Goal: Task Accomplishment & Management: Use online tool/utility

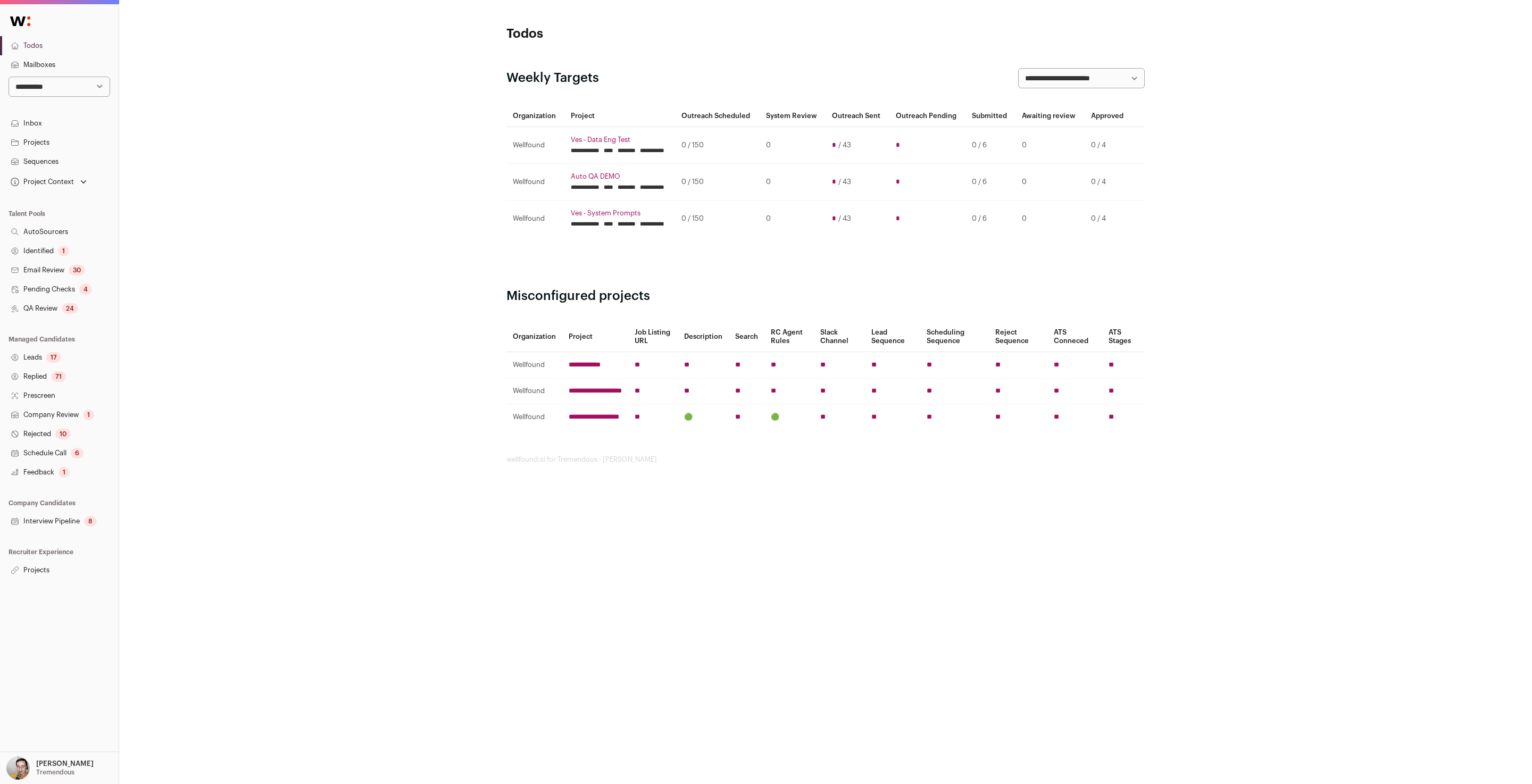
click at [36, 574] on link "Projects" at bounding box center [59, 570] width 118 height 19
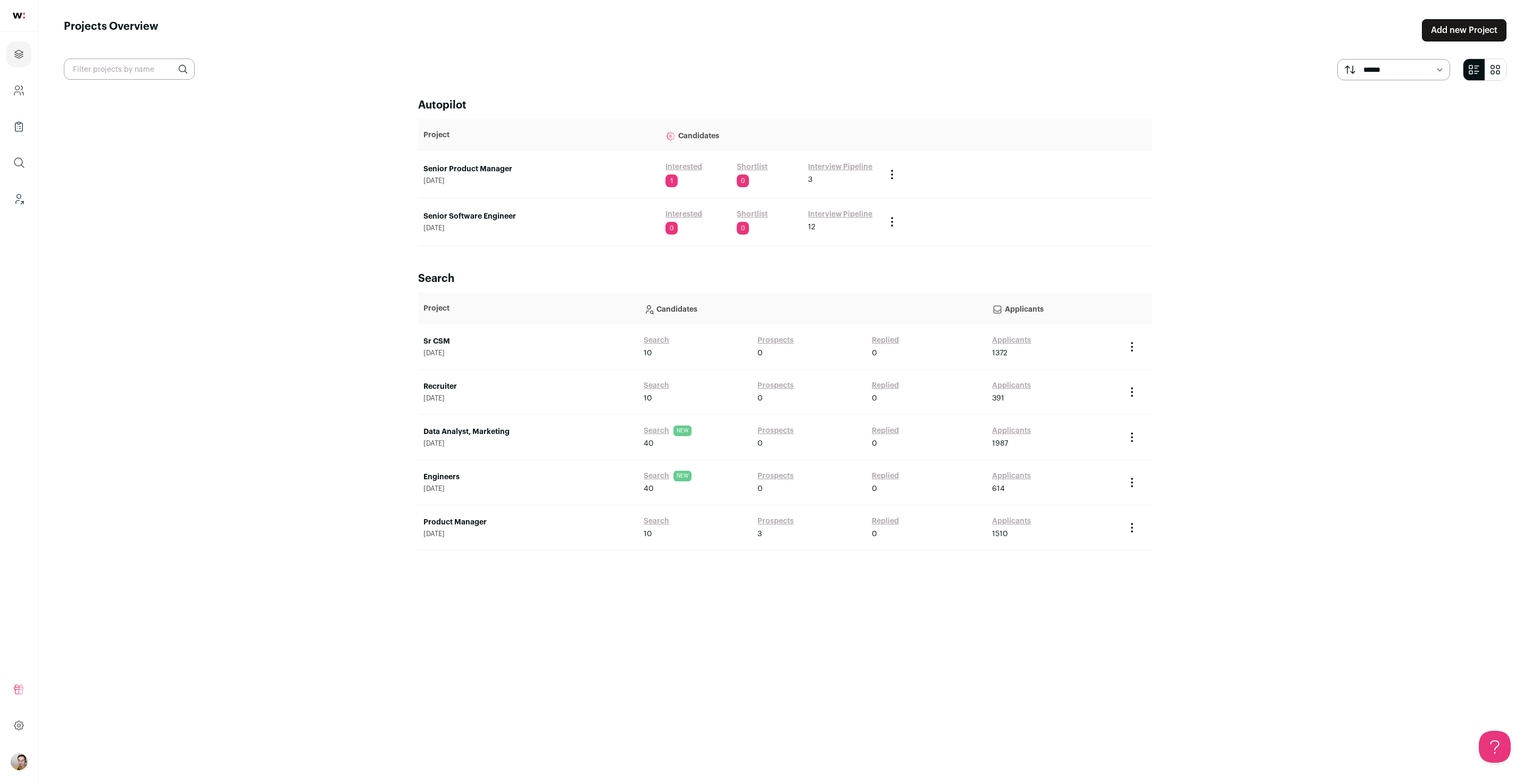
click at [512, 217] on link "Senior Software Engineer" at bounding box center [539, 216] width 231 height 11
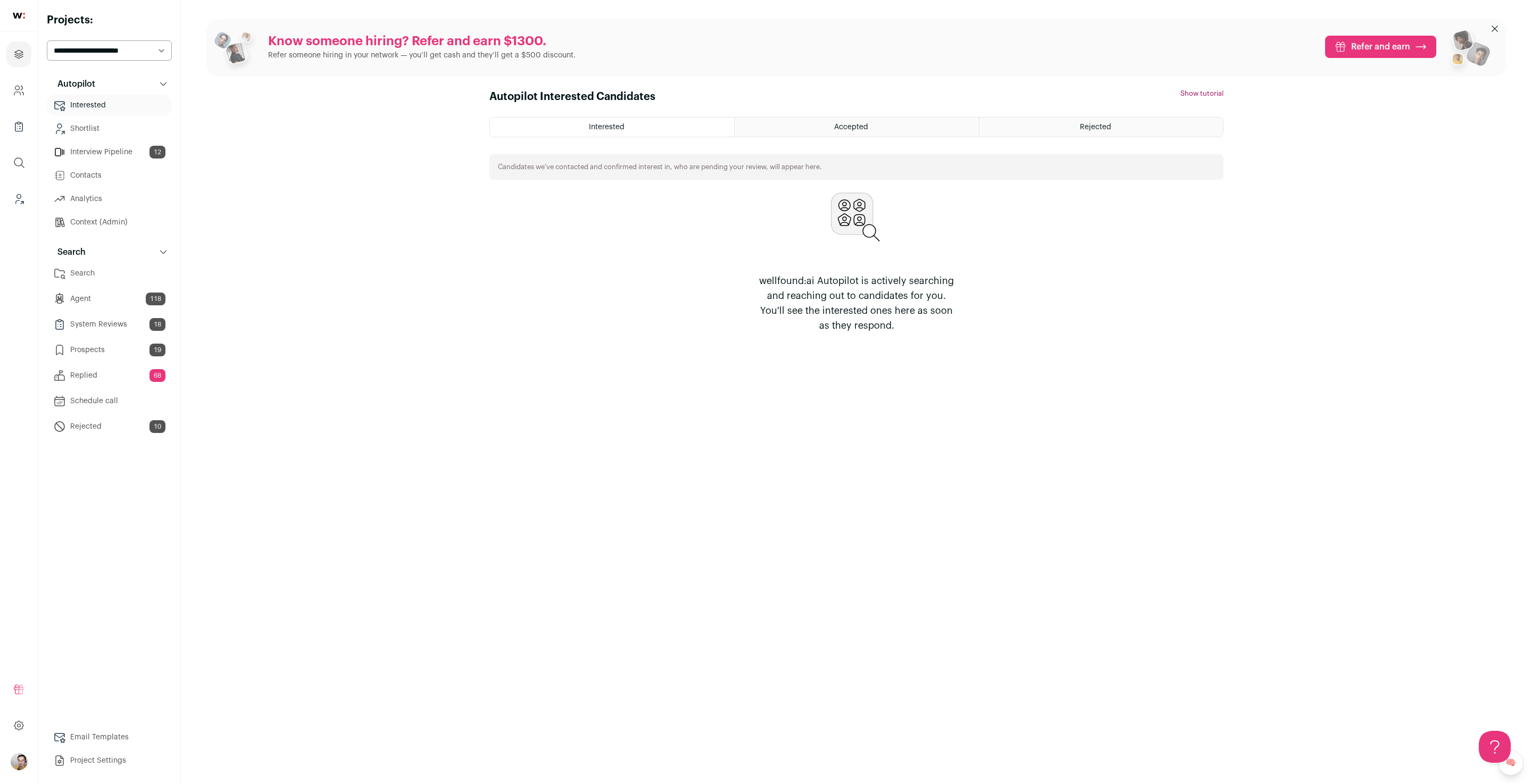
click at [122, 278] on link "Search" at bounding box center [109, 273] width 125 height 21
click at [106, 43] on select "**********" at bounding box center [109, 50] width 125 height 20
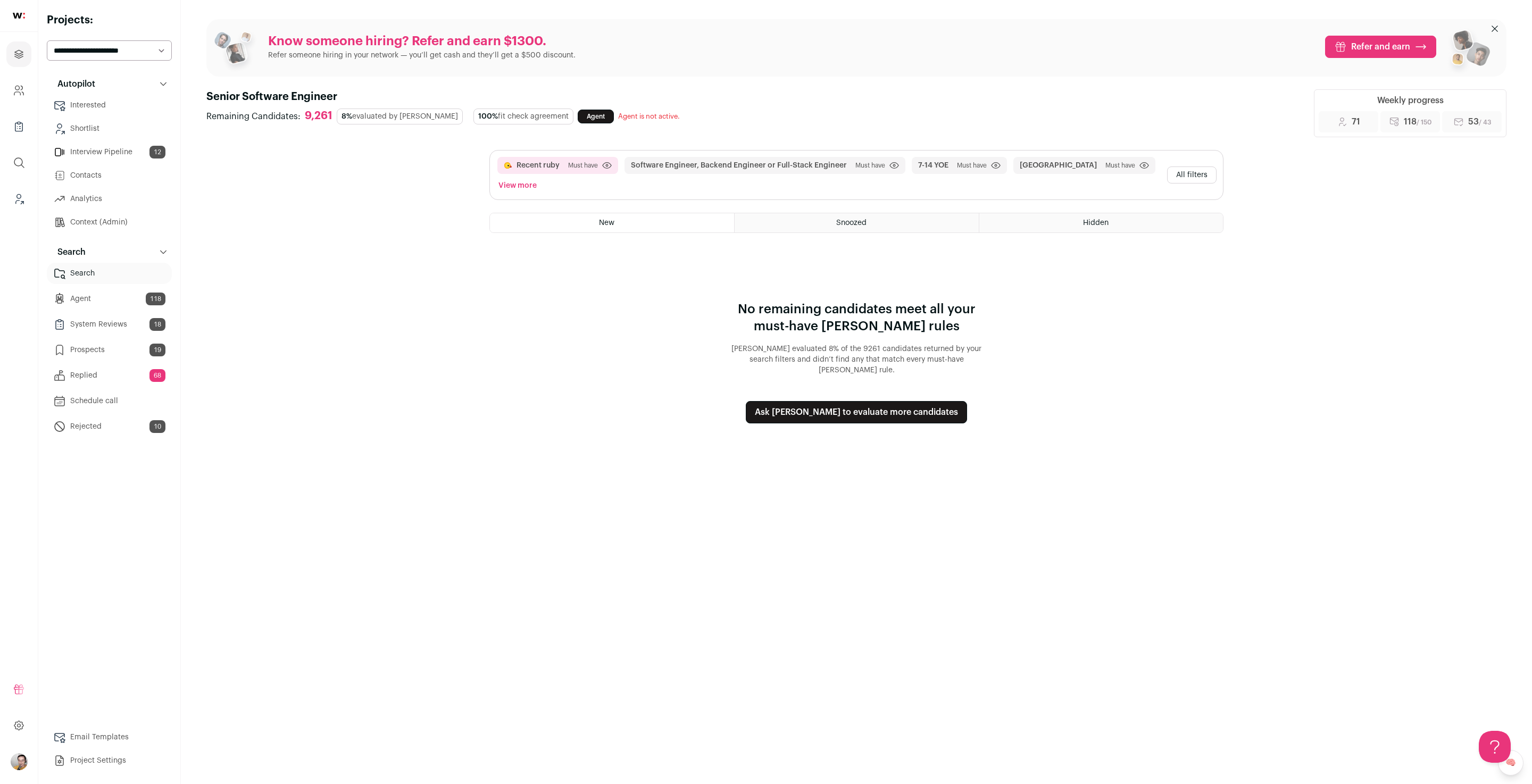
click at [1196, 175] on button "All filters" at bounding box center [1192, 175] width 49 height 17
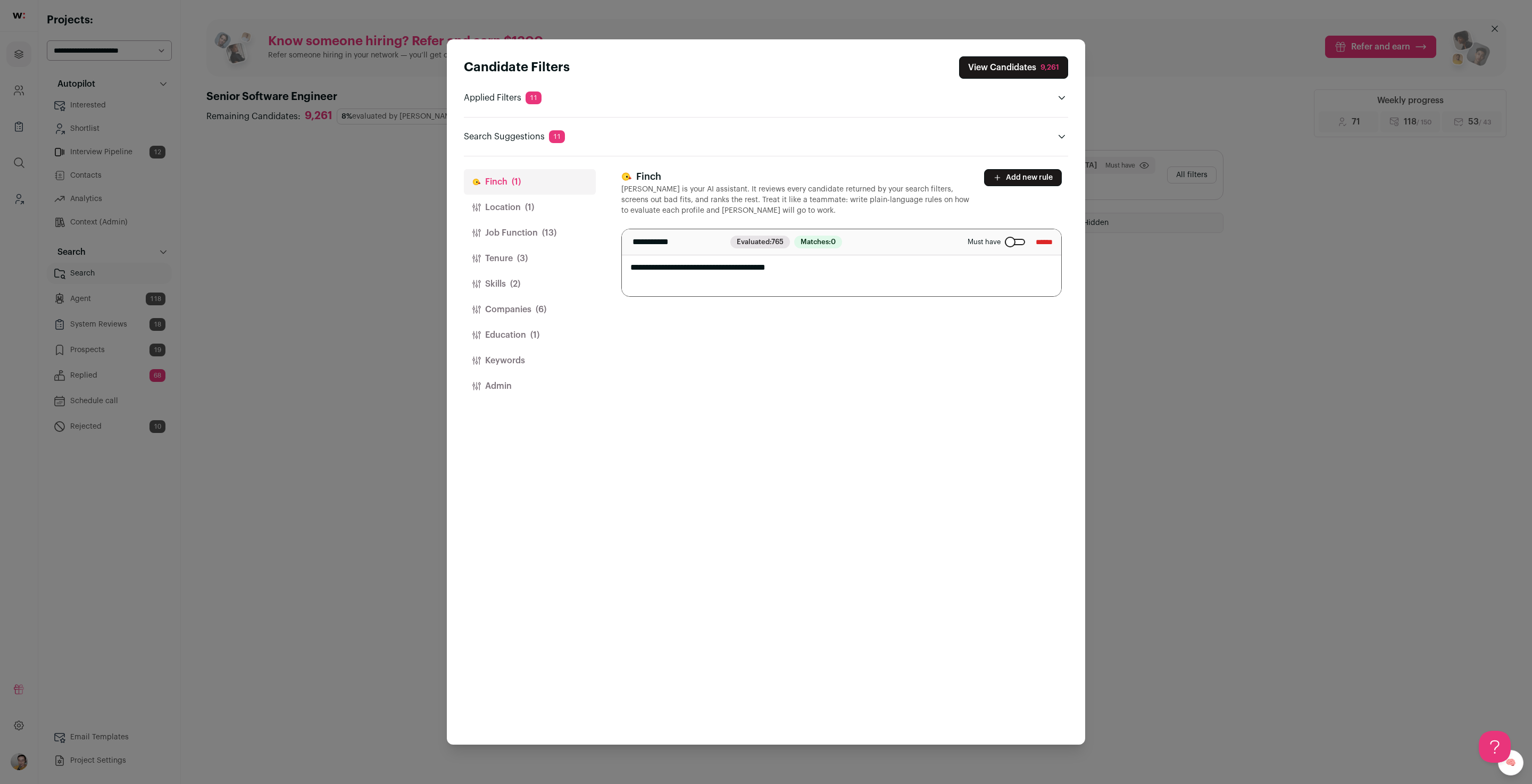
click at [519, 205] on button "Location (1)" at bounding box center [529, 207] width 132 height 25
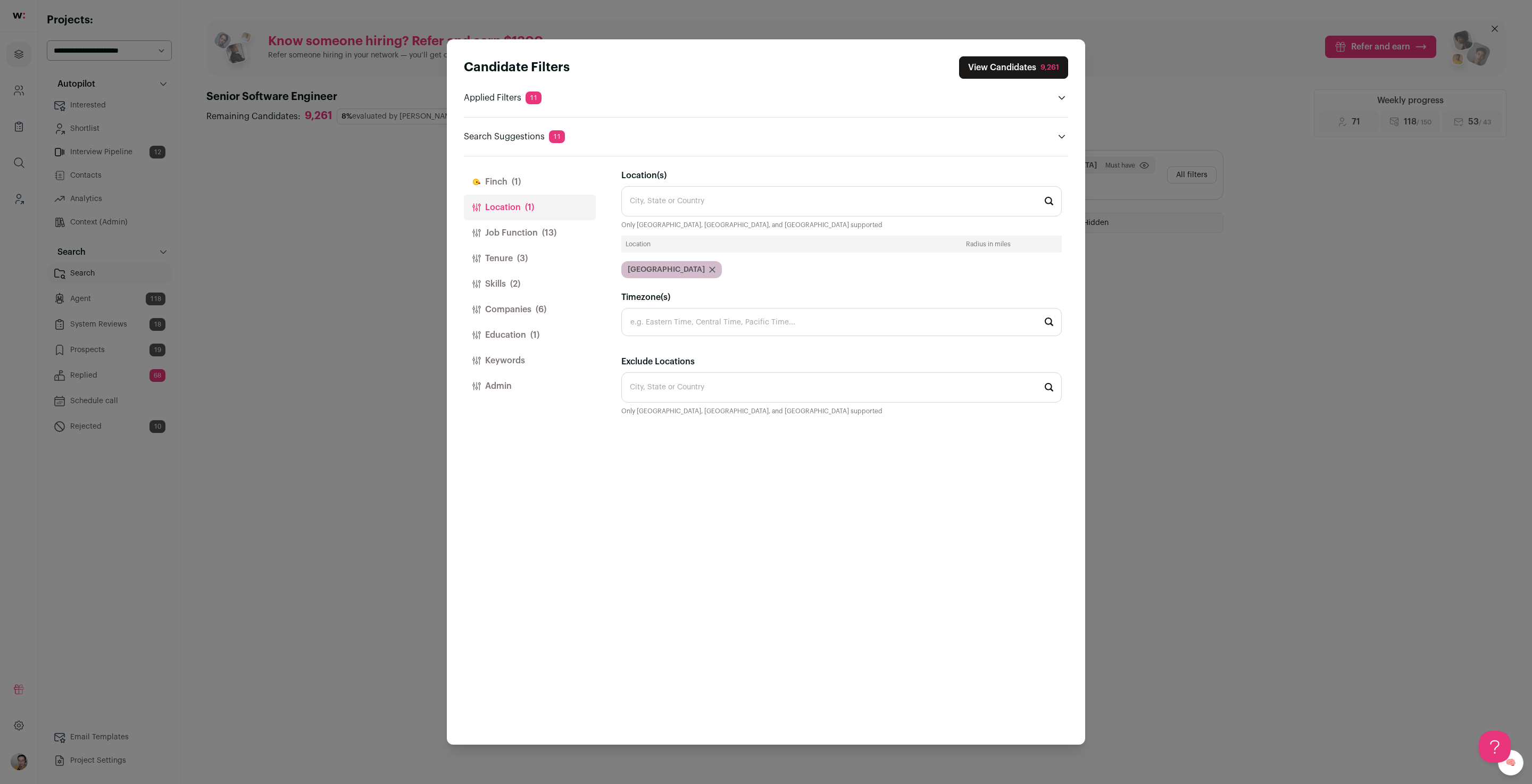
click at [519, 225] on button "Job Function (13)" at bounding box center [529, 233] width 132 height 25
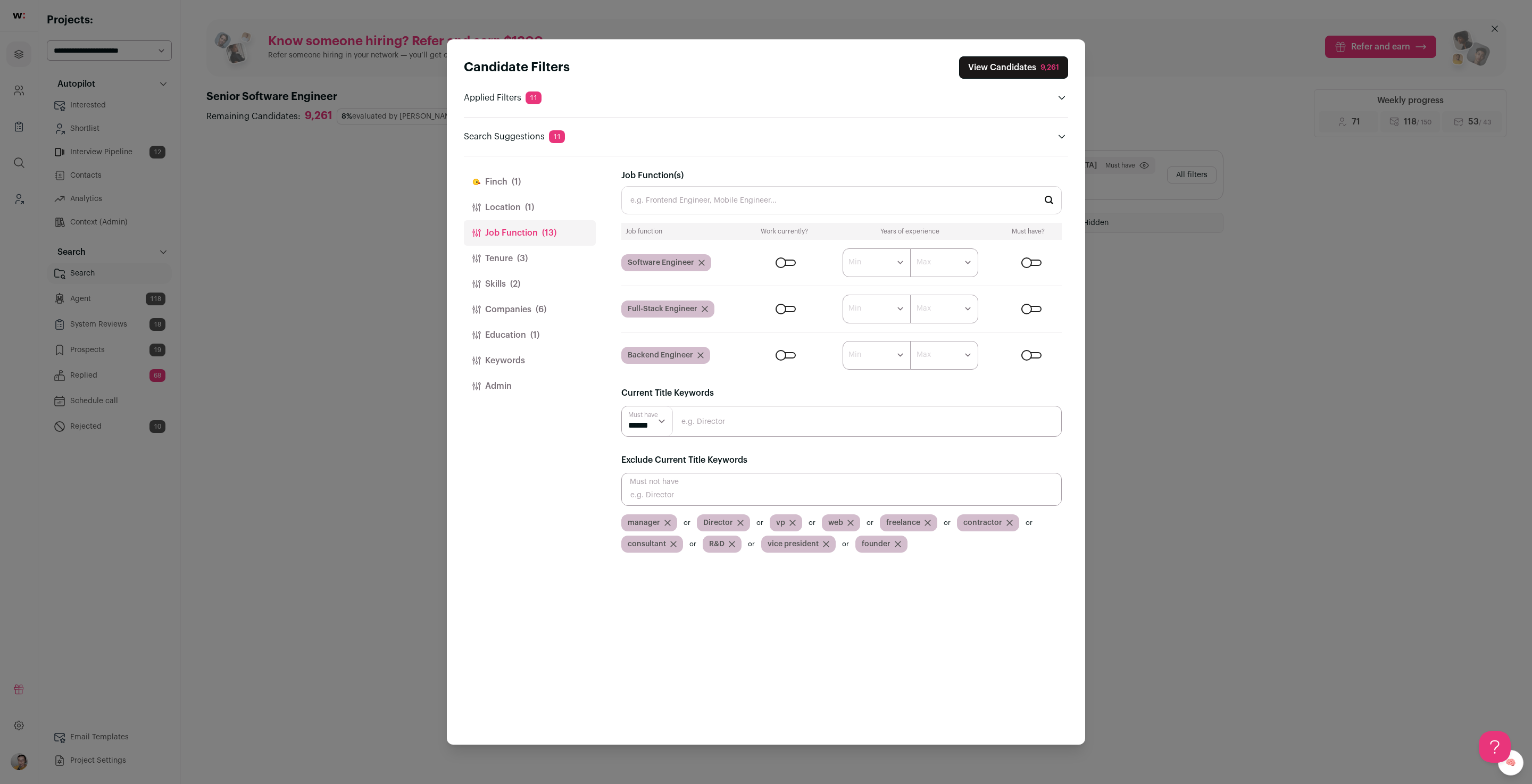
click at [527, 255] on span "(3)" at bounding box center [522, 258] width 11 height 13
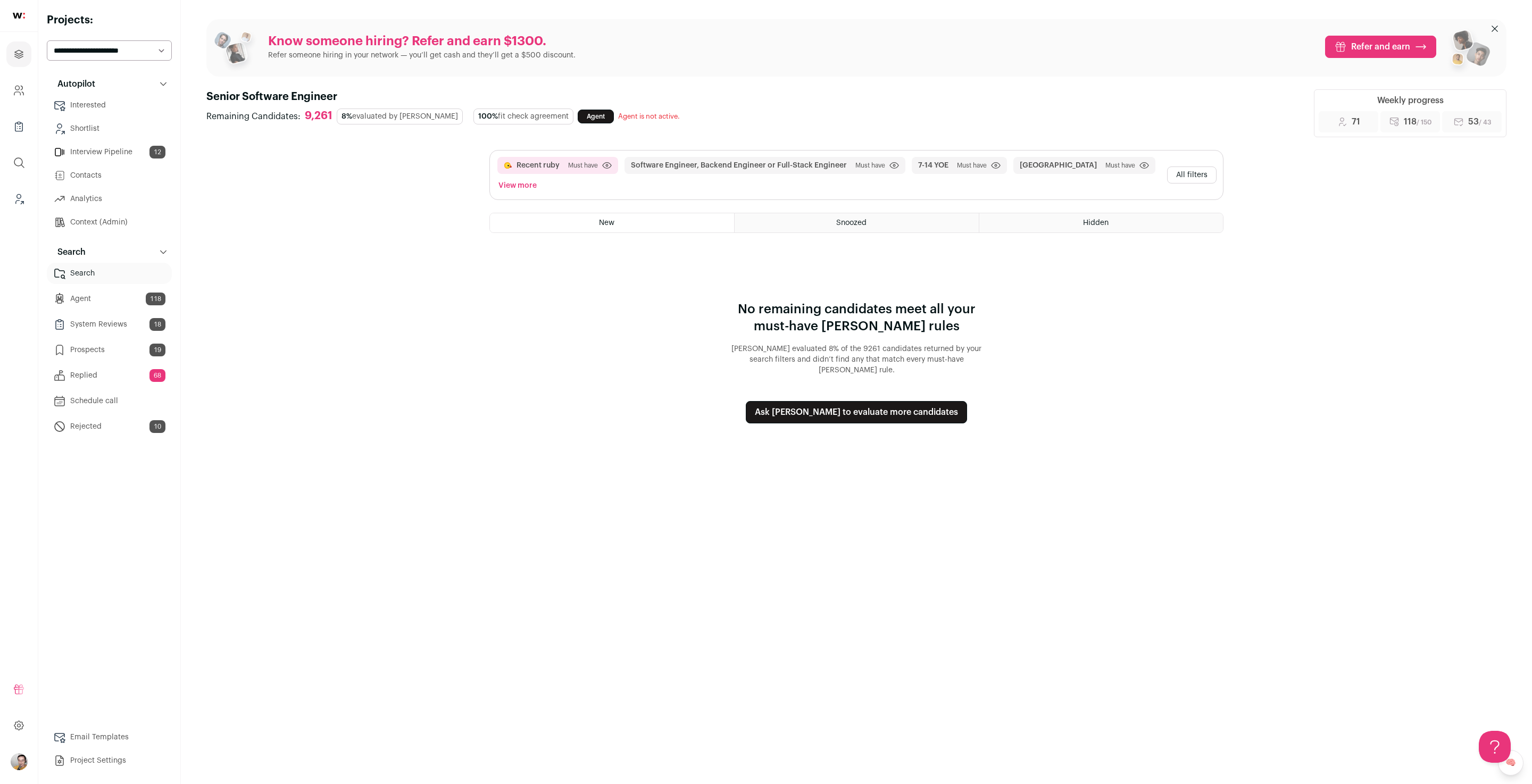
click at [96, 55] on select "**********" at bounding box center [109, 50] width 125 height 20
select select "*****"
click at [47, 40] on select "**********" at bounding box center [109, 50] width 125 height 20
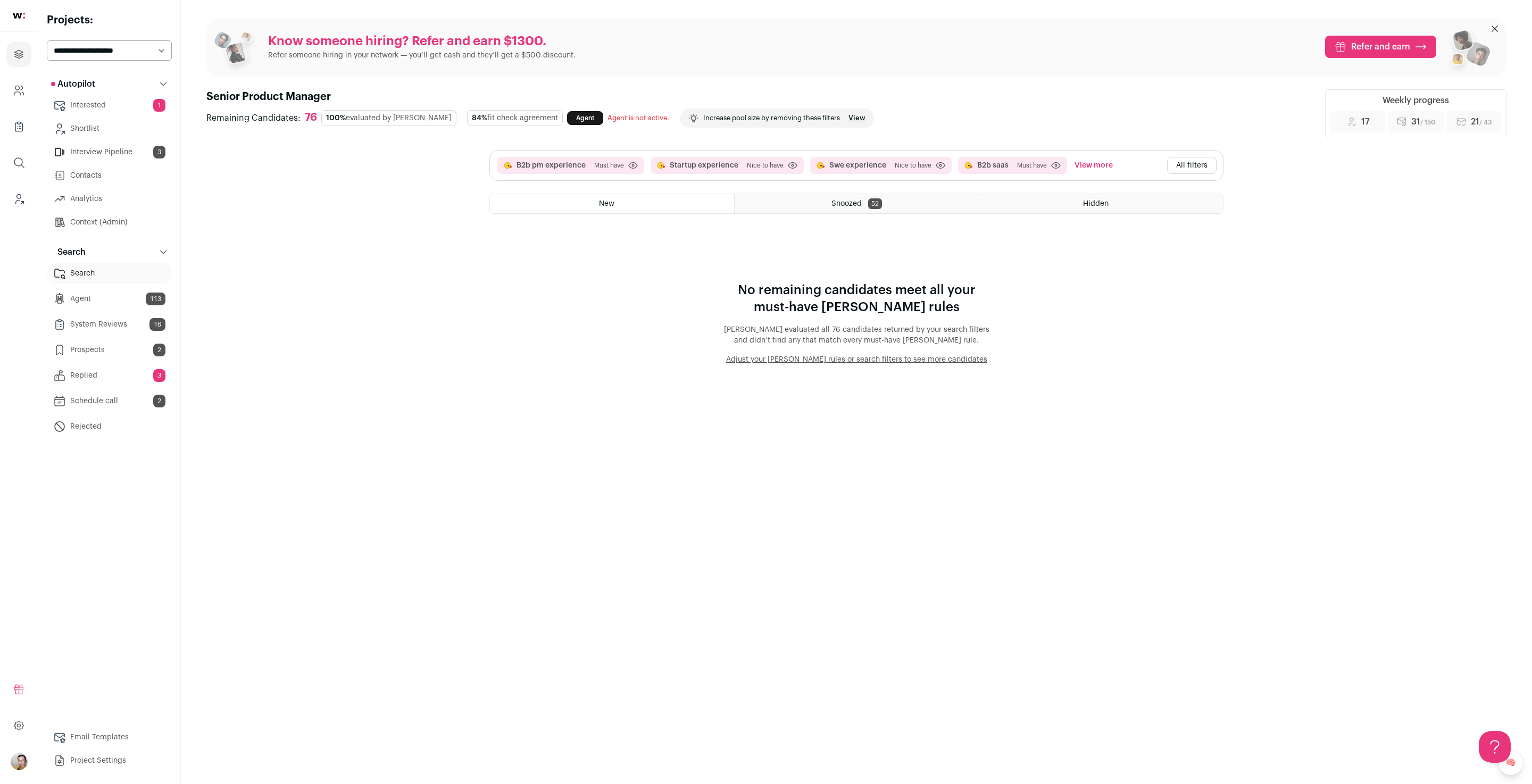
click at [1179, 170] on button "All filters" at bounding box center [1192, 165] width 49 height 17
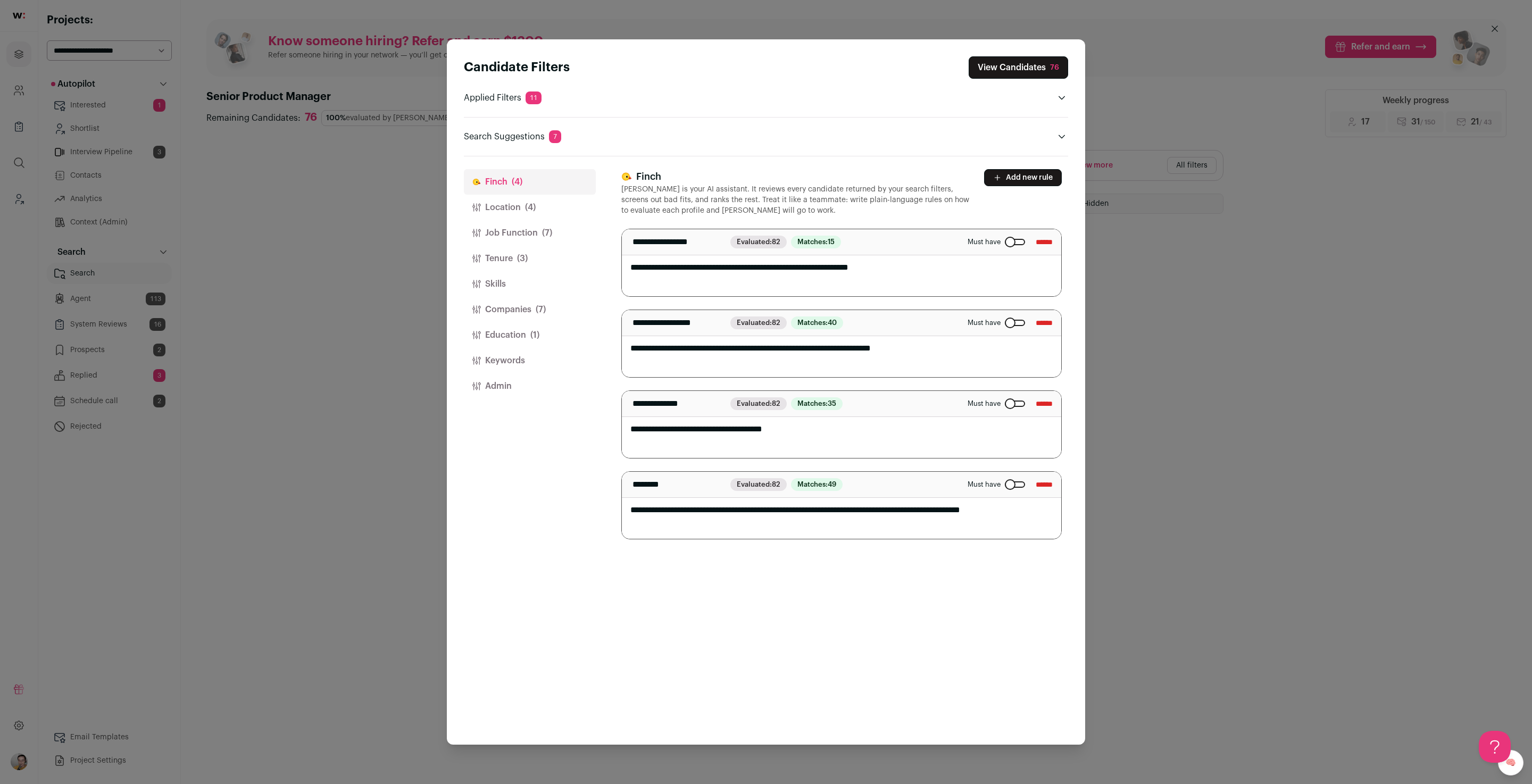
click at [520, 338] on button "Education (1)" at bounding box center [529, 335] width 132 height 25
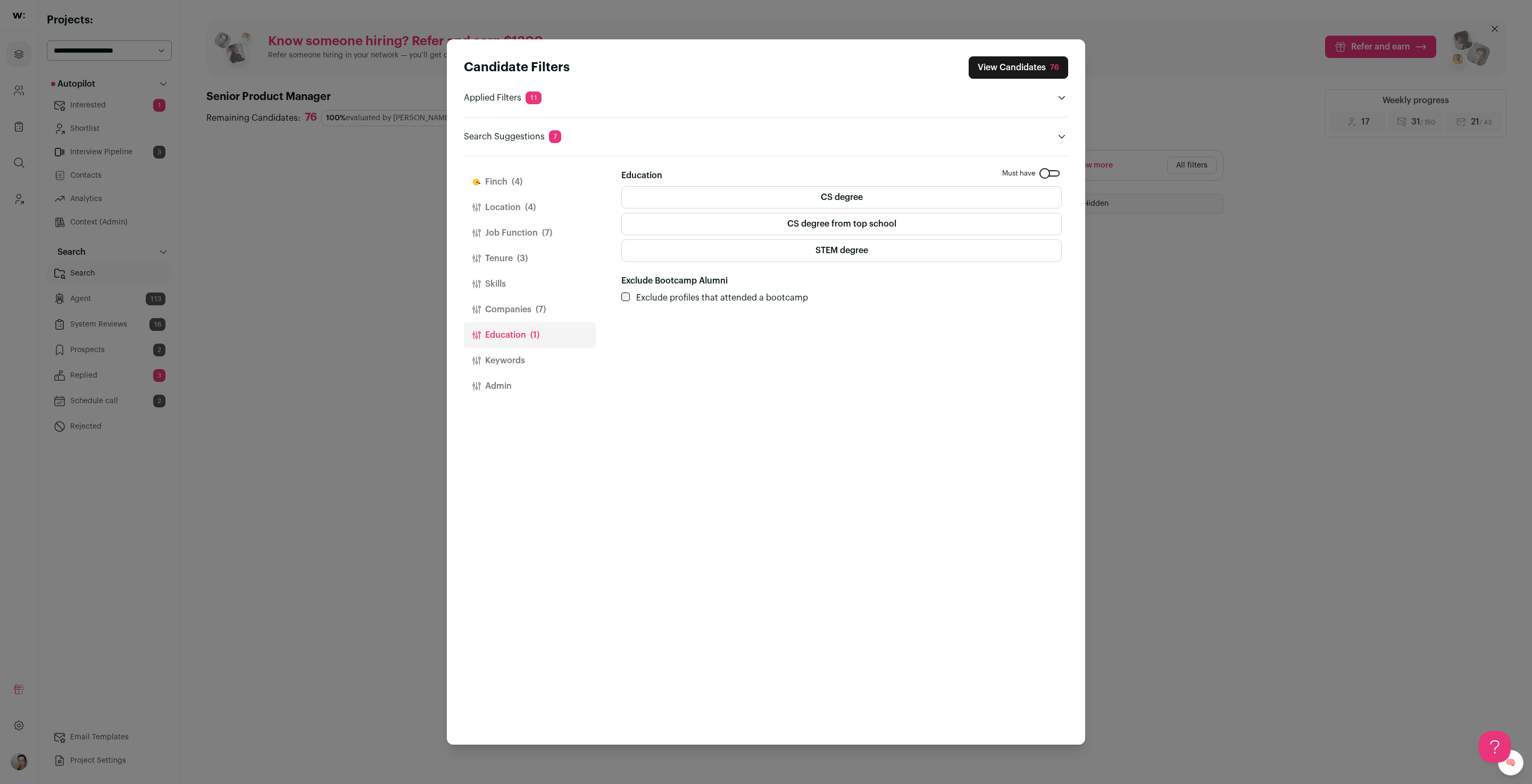
click at [523, 300] on button "Companies (7)" at bounding box center [529, 309] width 132 height 25
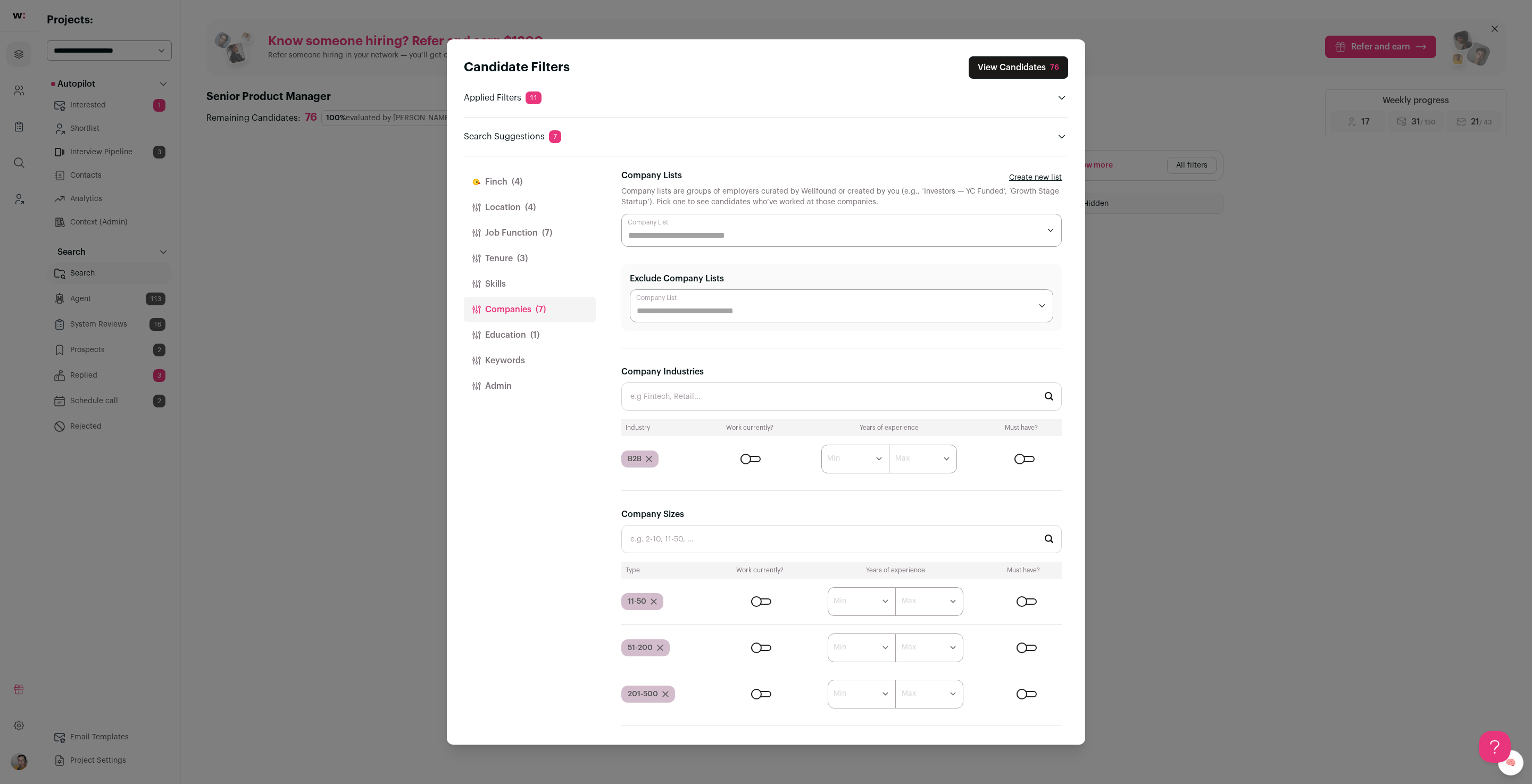
click at [505, 227] on button "Job Function (7)" at bounding box center [529, 233] width 132 height 25
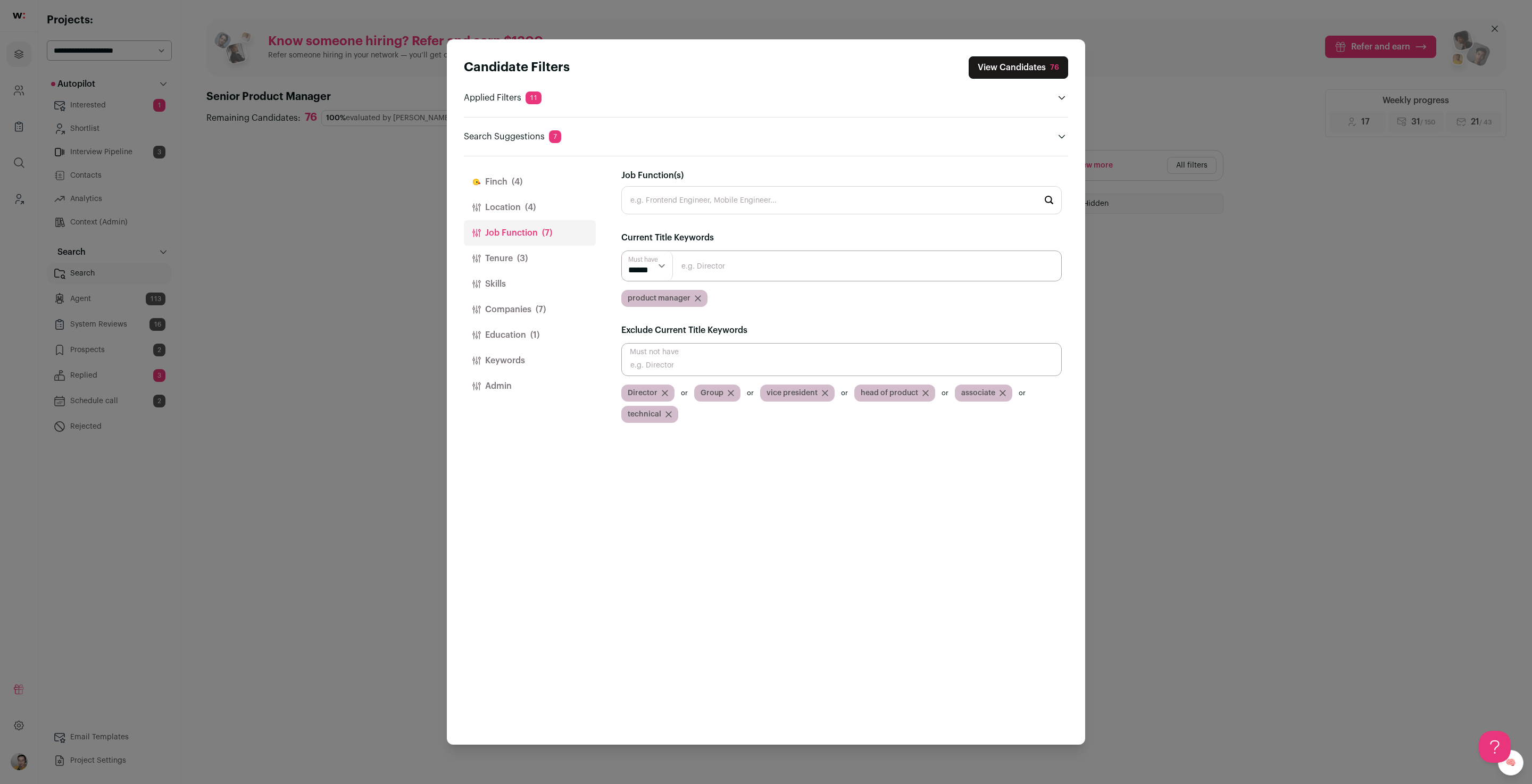
click at [510, 207] on button "Location (4)" at bounding box center [529, 207] width 132 height 25
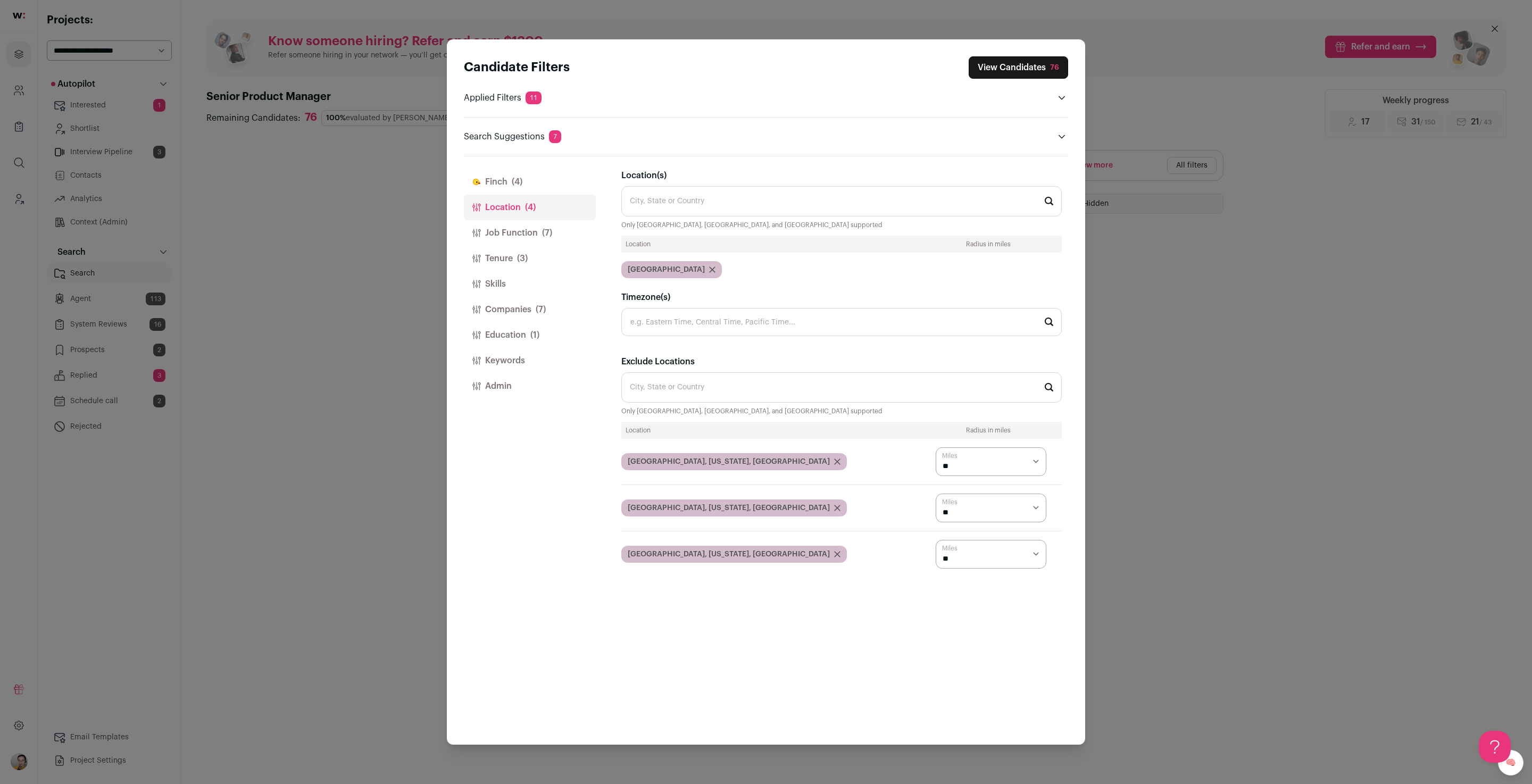
click at [496, 284] on button "Skills" at bounding box center [529, 284] width 132 height 25
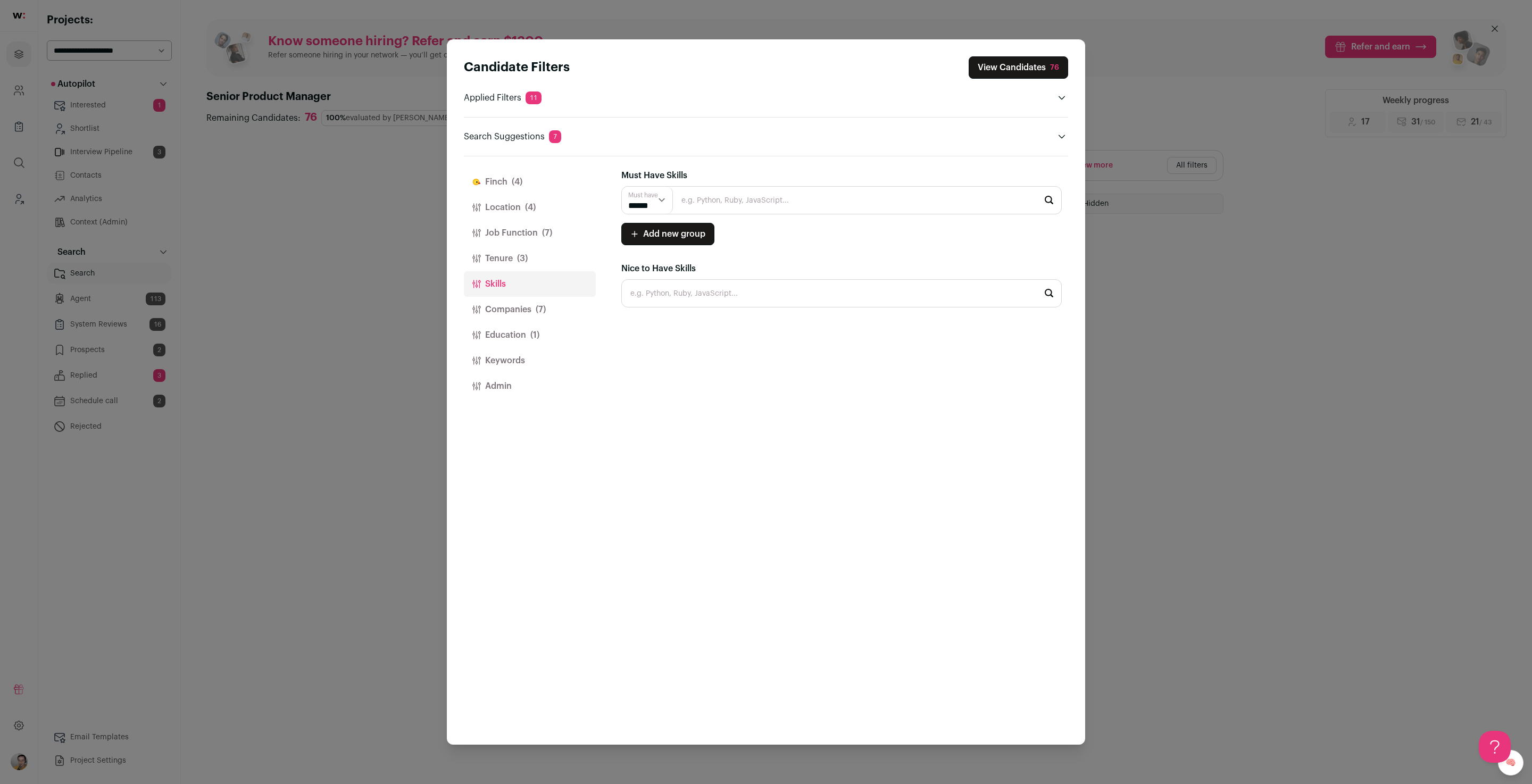
click at [509, 246] on button "Tenure (3)" at bounding box center [529, 258] width 132 height 25
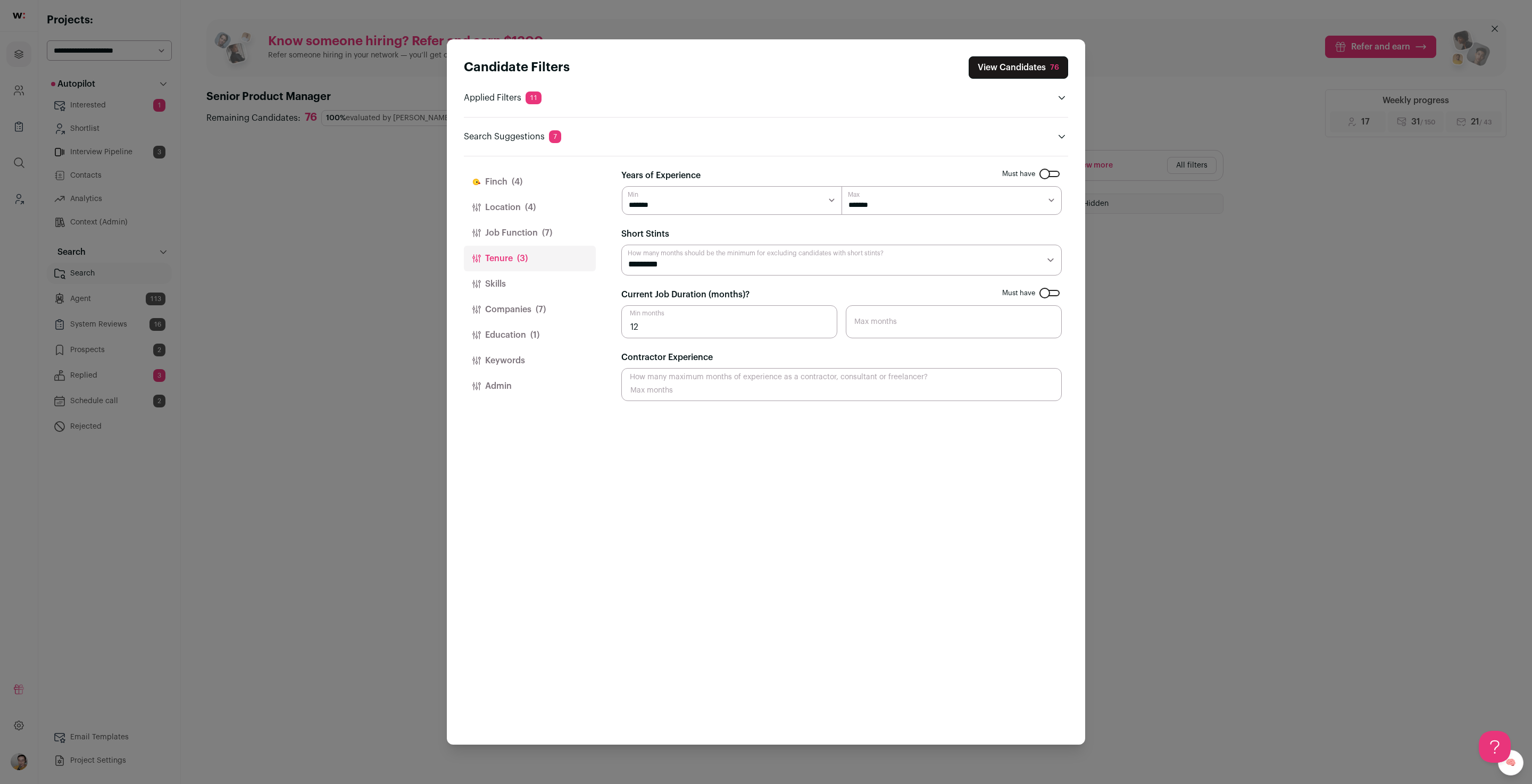
click at [513, 229] on button "Job Function (7)" at bounding box center [529, 233] width 132 height 25
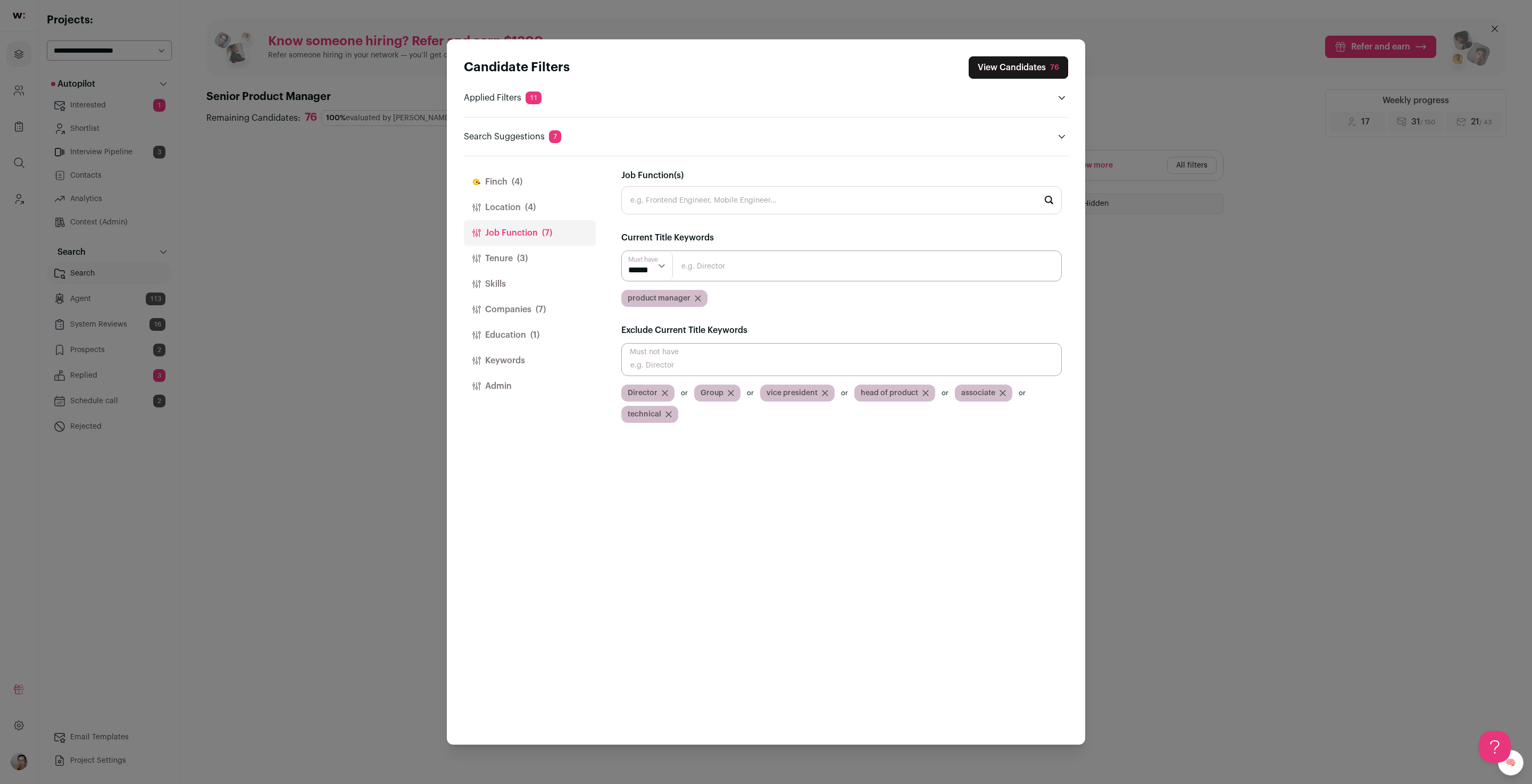
click at [514, 210] on button "Location (4)" at bounding box center [529, 207] width 132 height 25
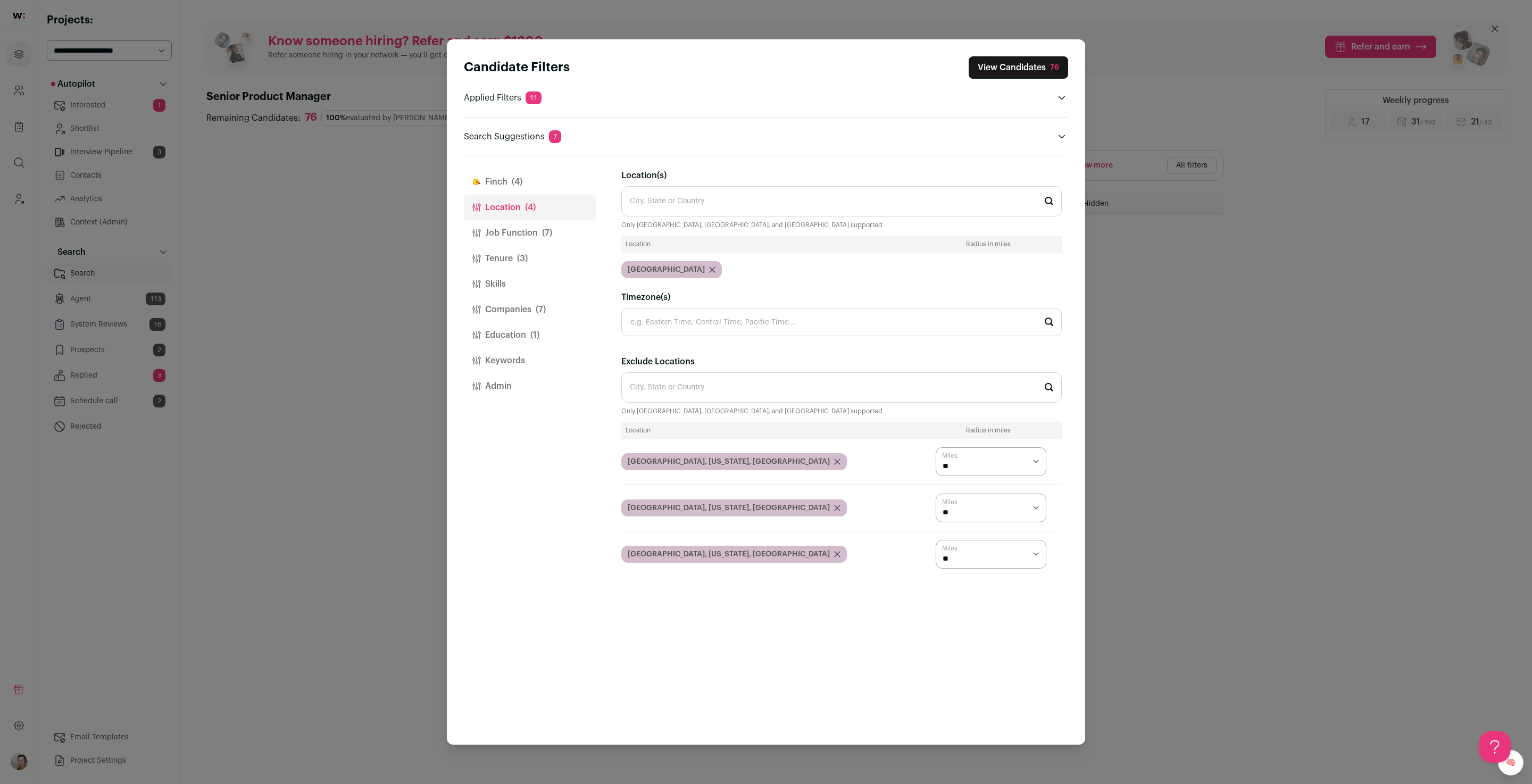
click at [509, 331] on button "Education (1)" at bounding box center [529, 335] width 132 height 25
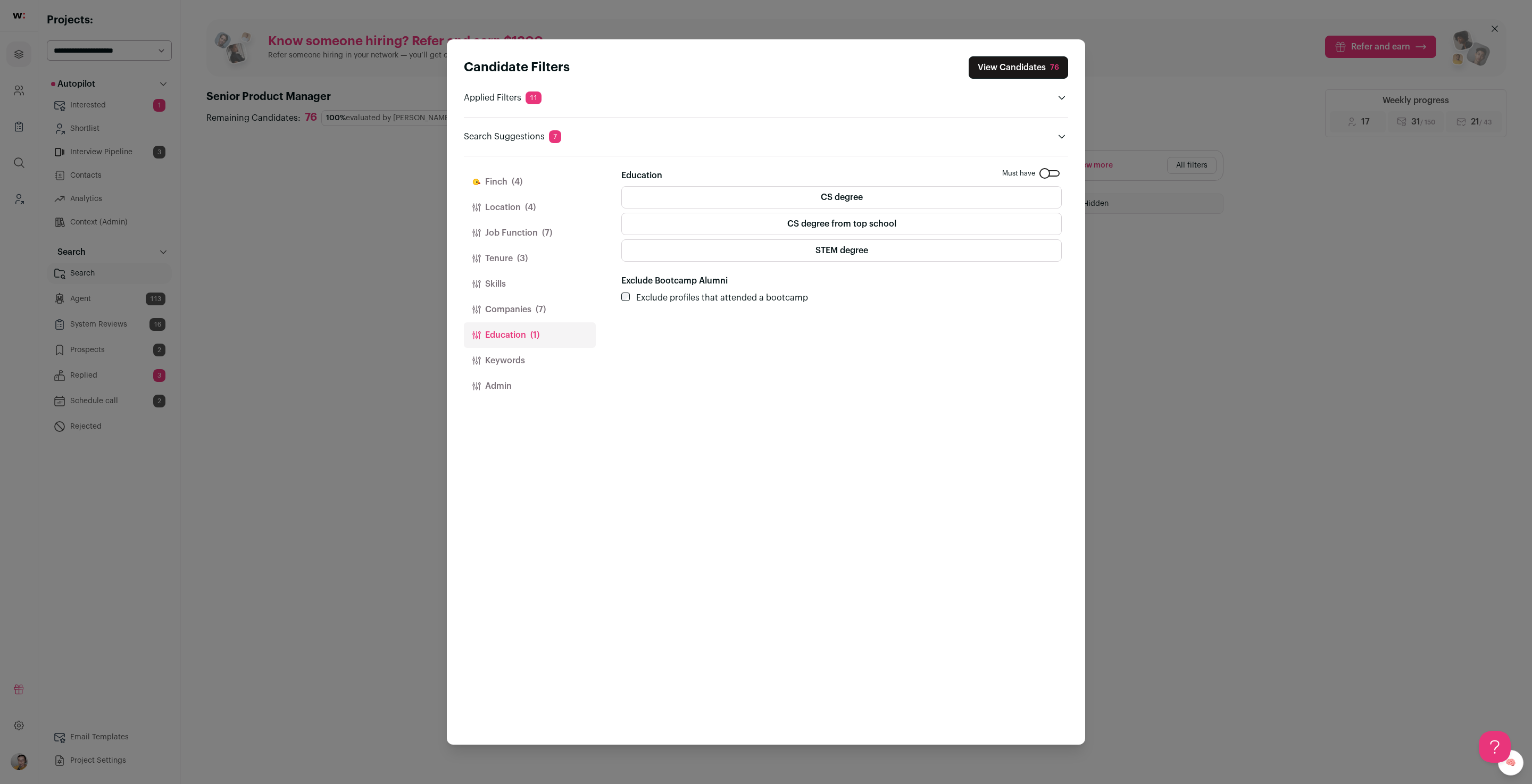
click at [515, 315] on button "Companies (7)" at bounding box center [529, 309] width 132 height 25
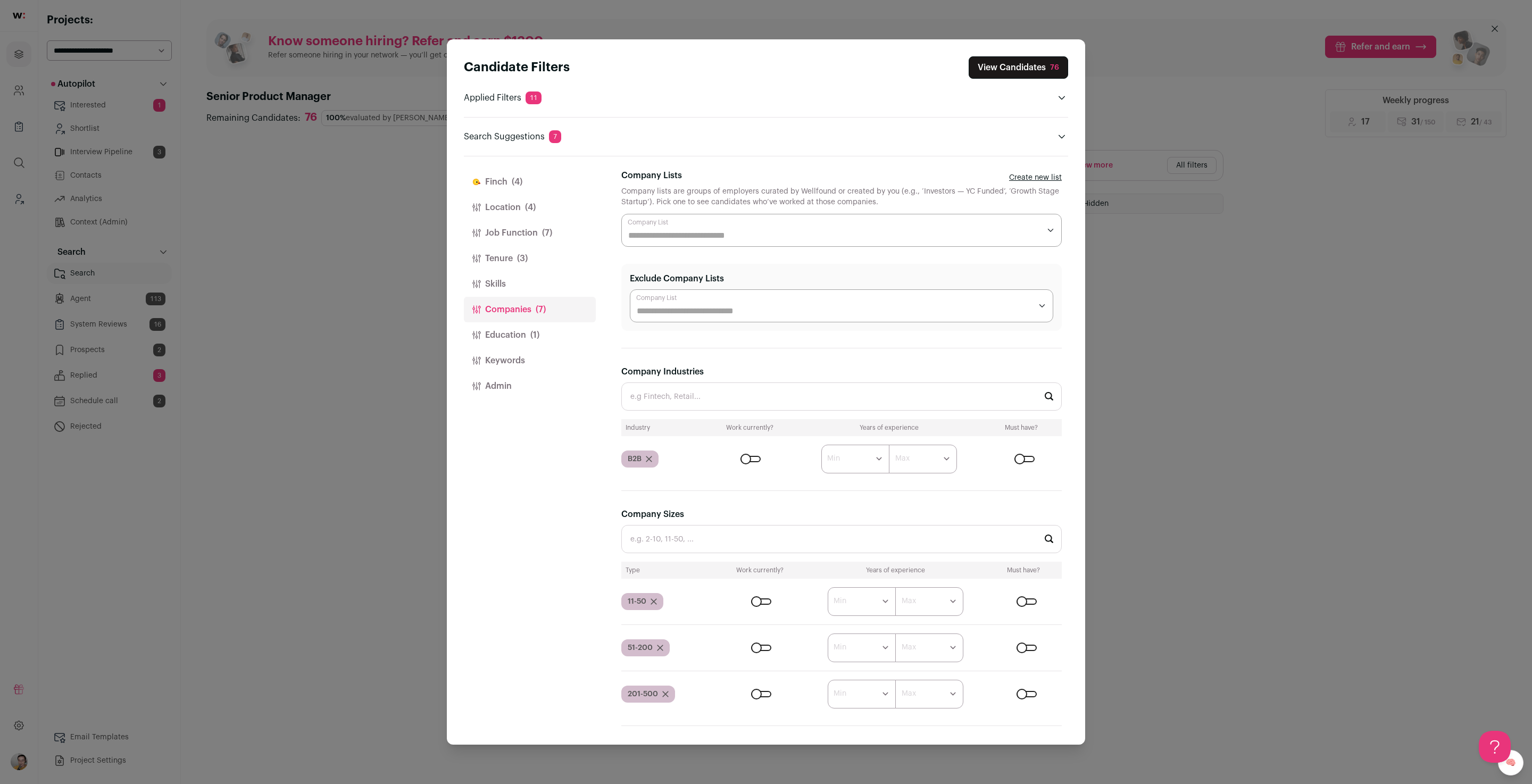
click at [520, 276] on button "Skills" at bounding box center [529, 284] width 132 height 25
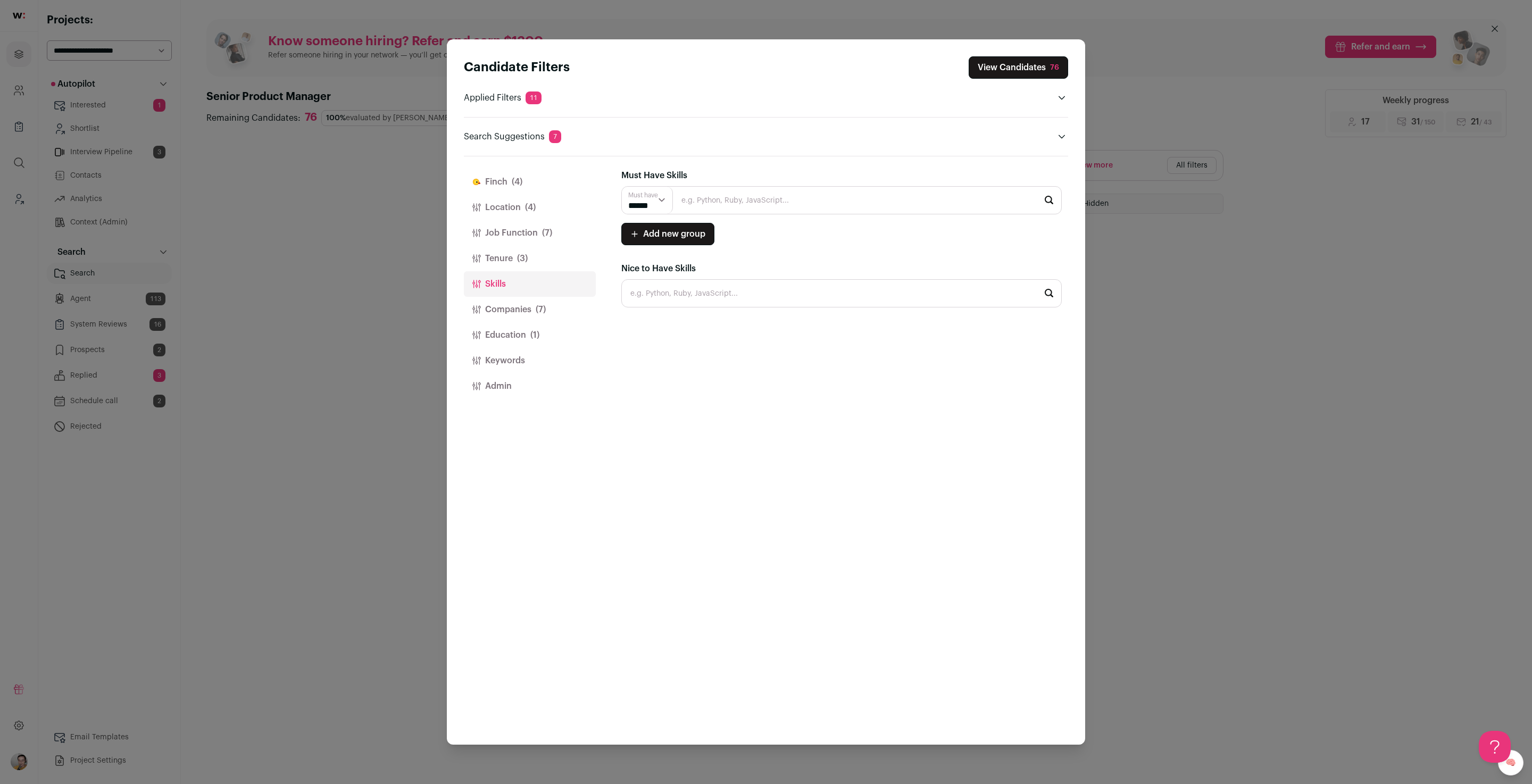
click at [520, 234] on button "Job Function (7)" at bounding box center [529, 233] width 132 height 25
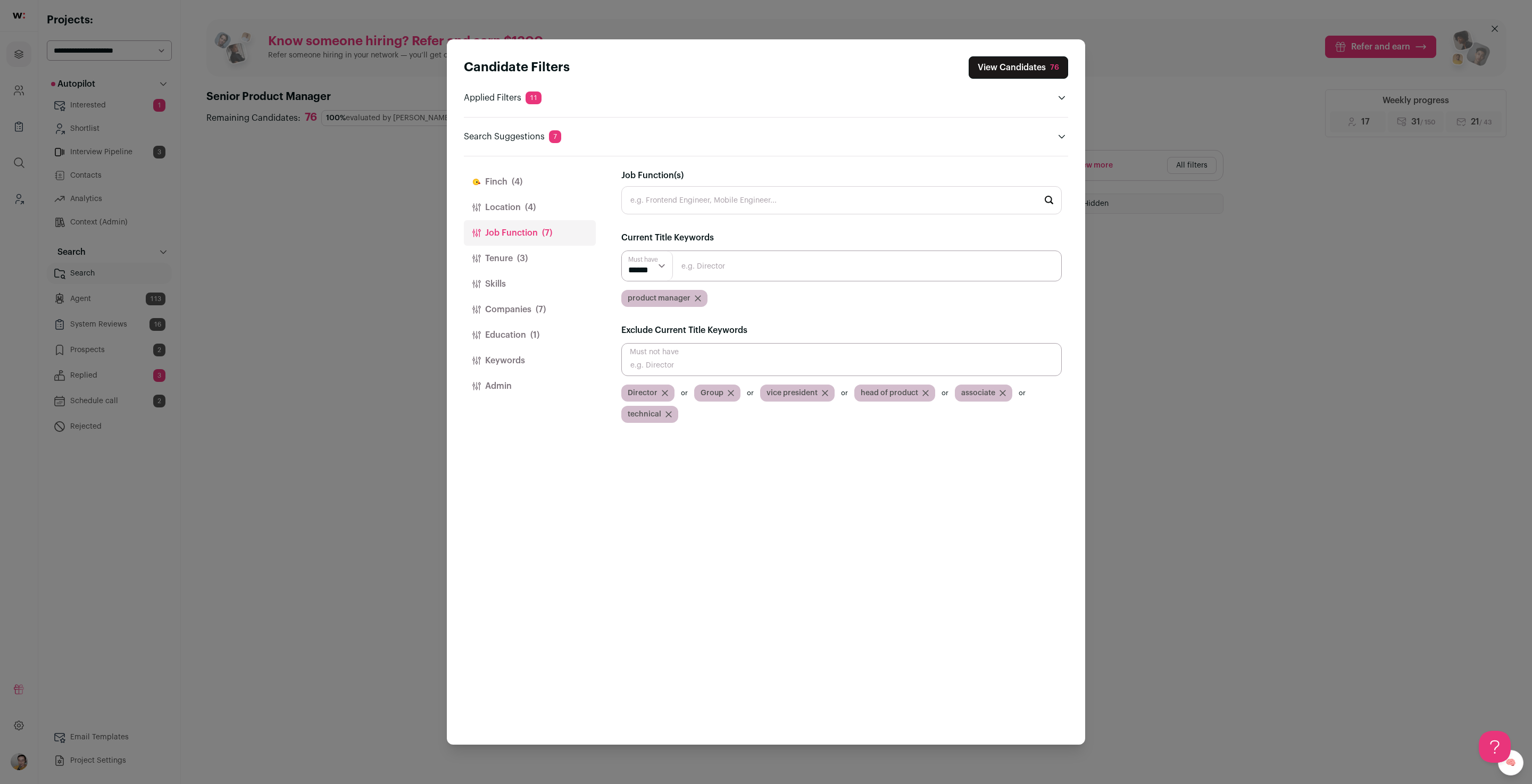
click at [520, 211] on button "Location (4)" at bounding box center [529, 207] width 132 height 25
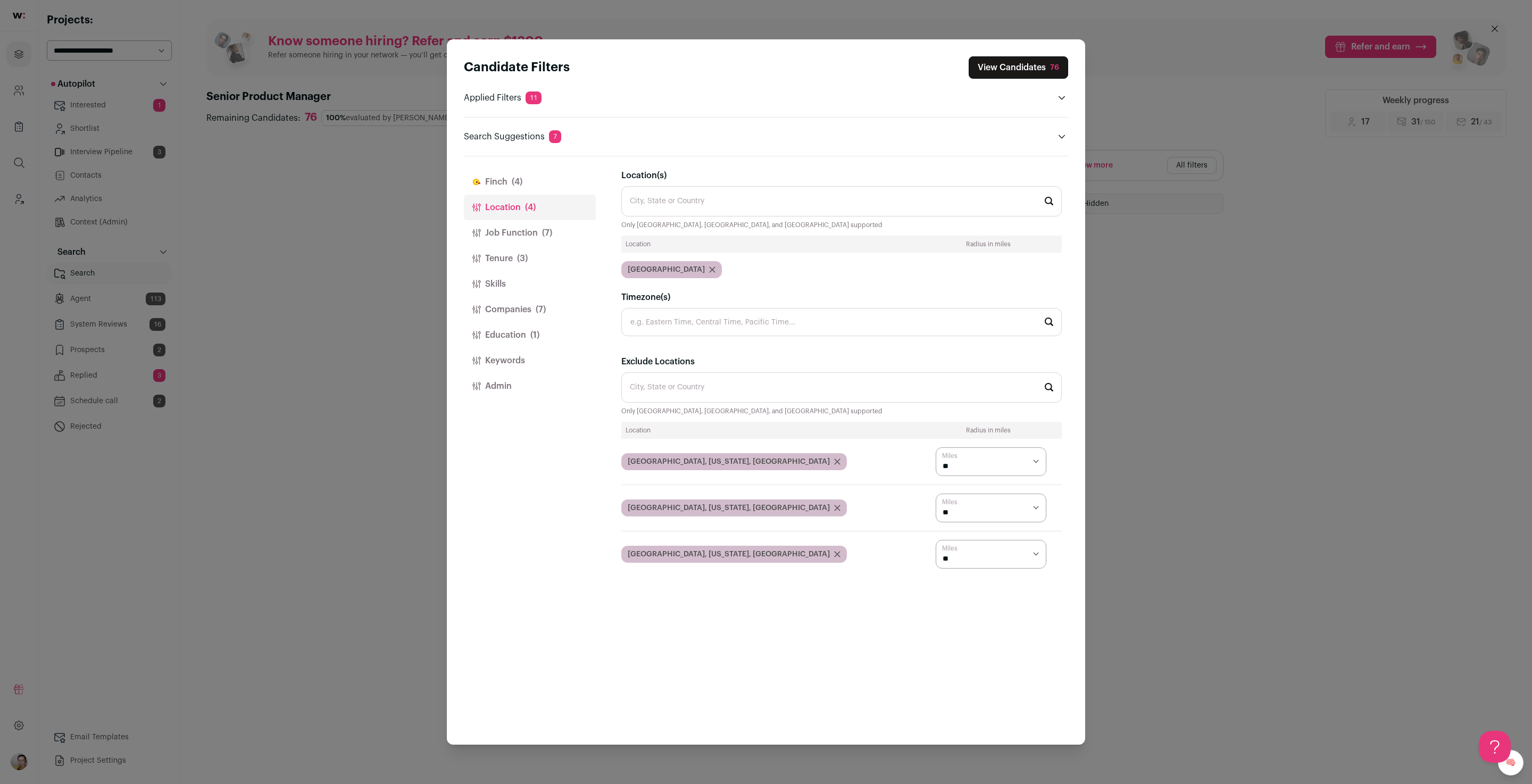
click at [494, 374] on button "Admin" at bounding box center [529, 386] width 132 height 25
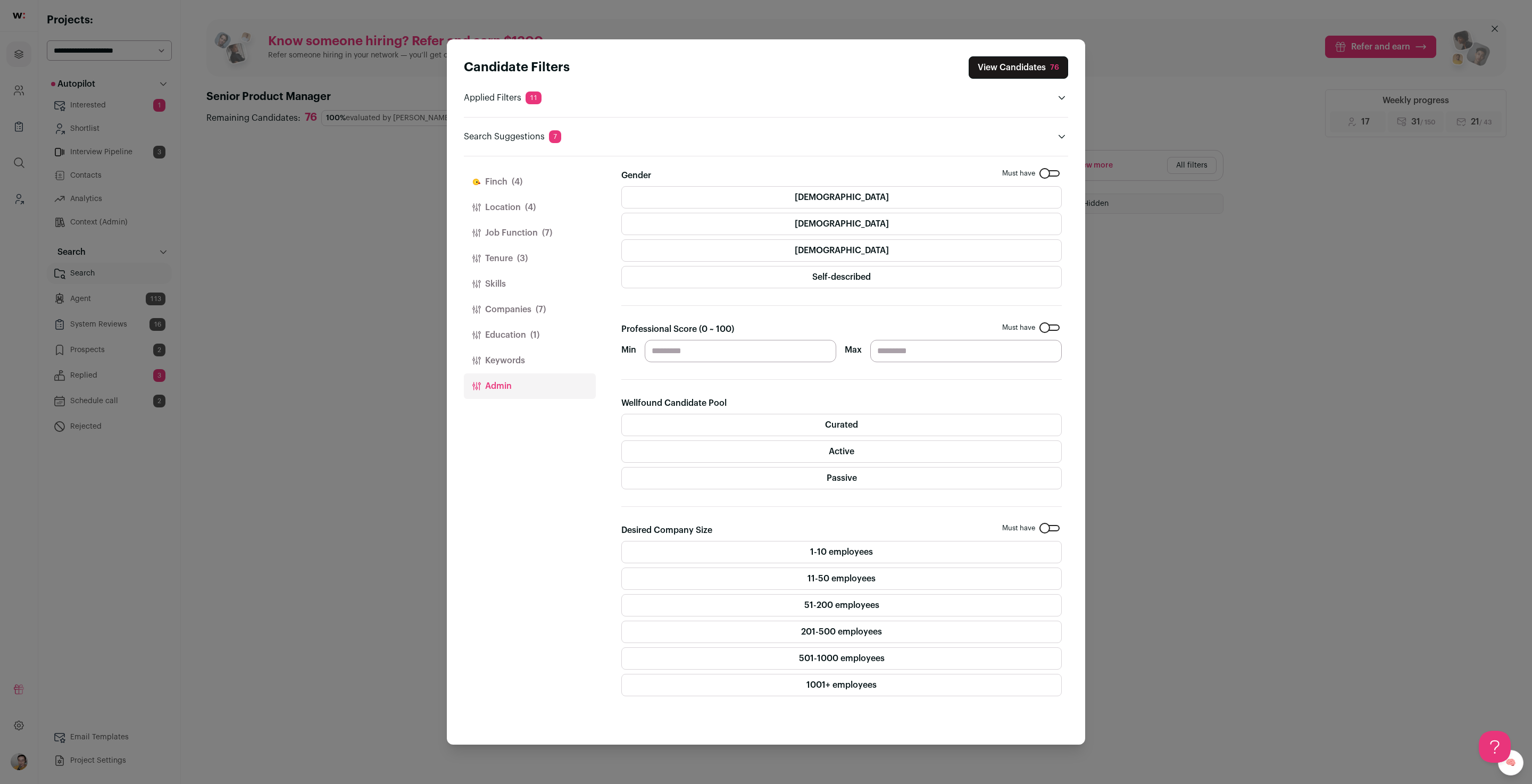
click at [499, 357] on button "Keywords" at bounding box center [529, 361] width 132 height 25
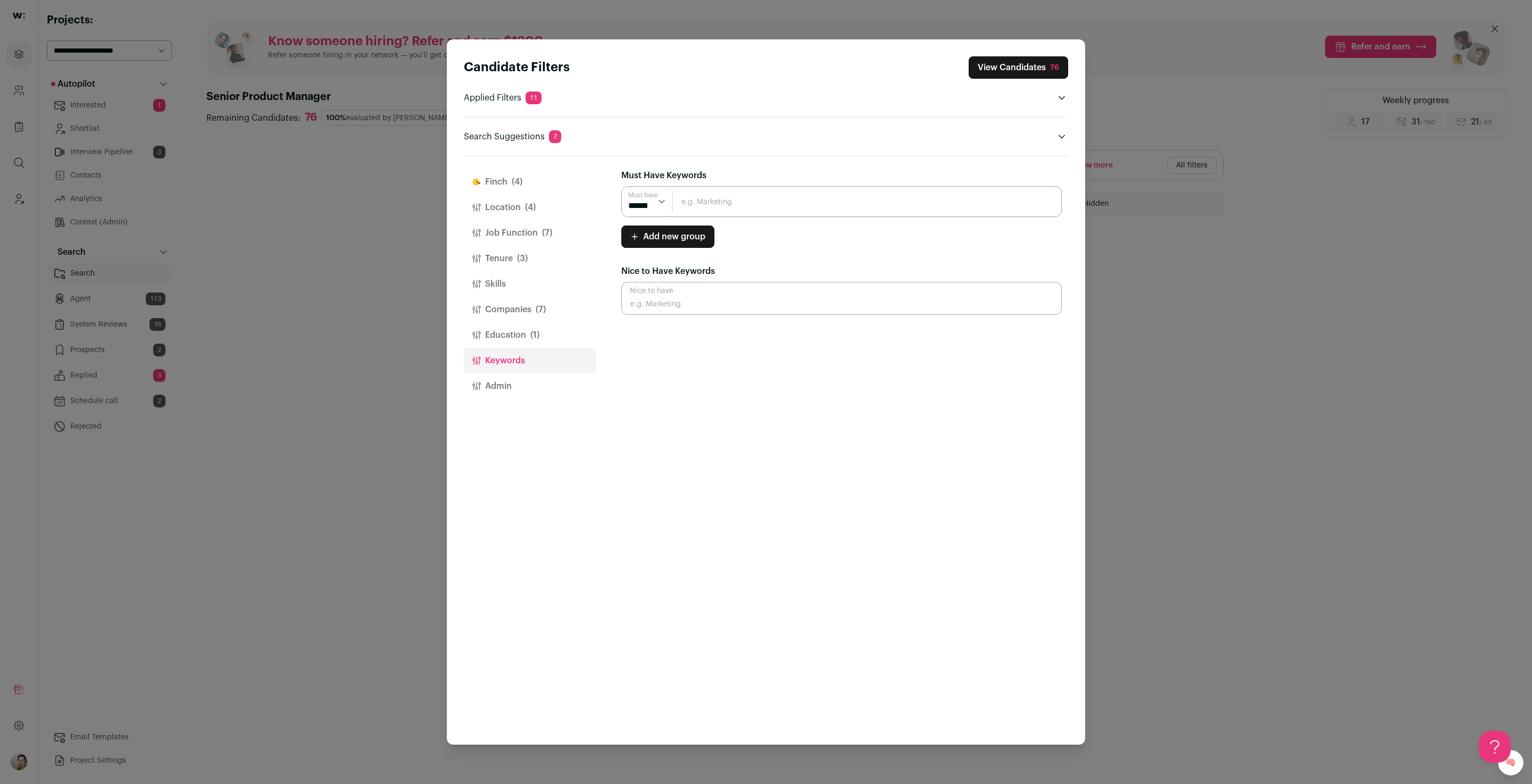
click at [514, 315] on button "Companies (7)" at bounding box center [529, 309] width 132 height 25
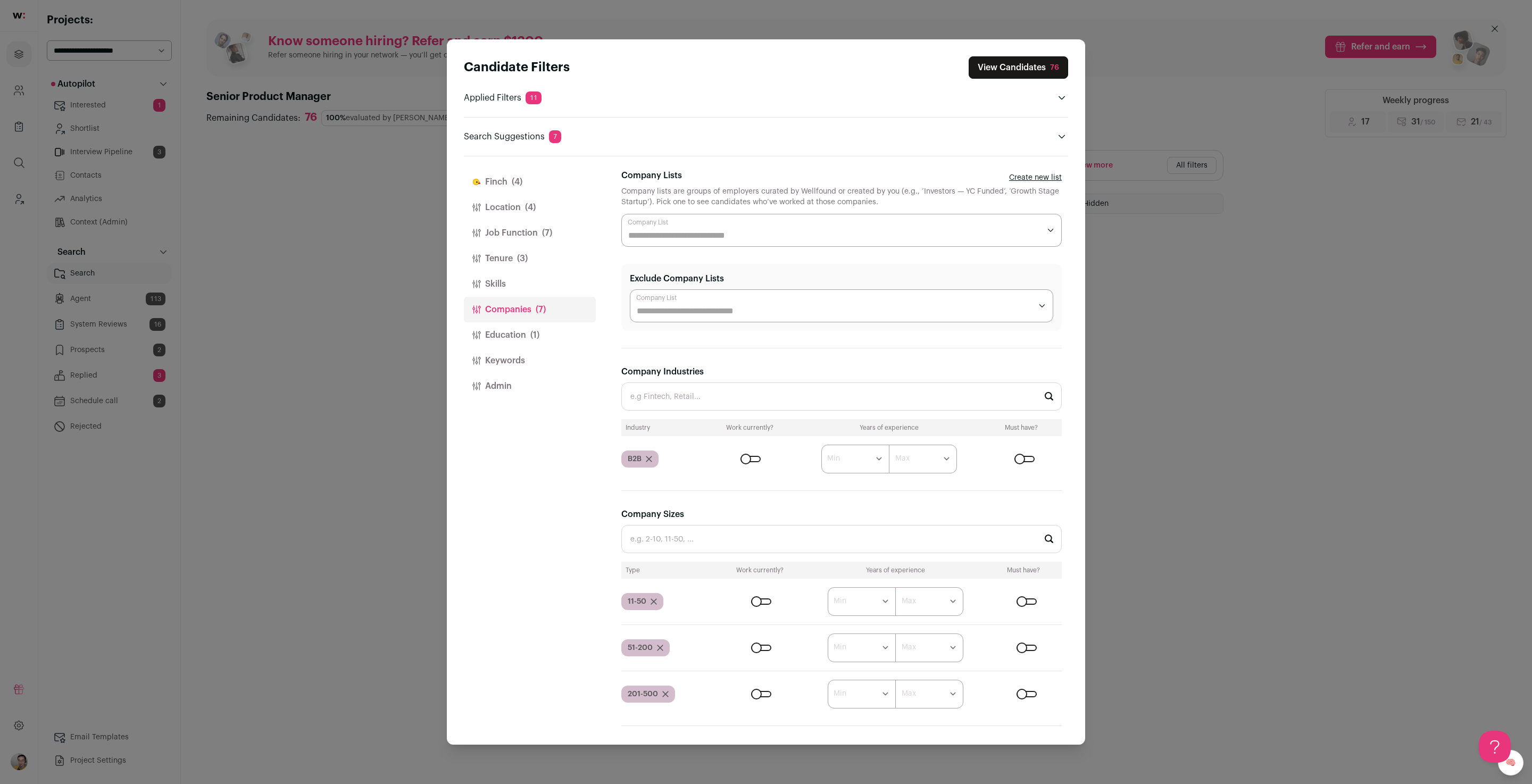
click at [515, 337] on button "Education (1)" at bounding box center [529, 335] width 132 height 25
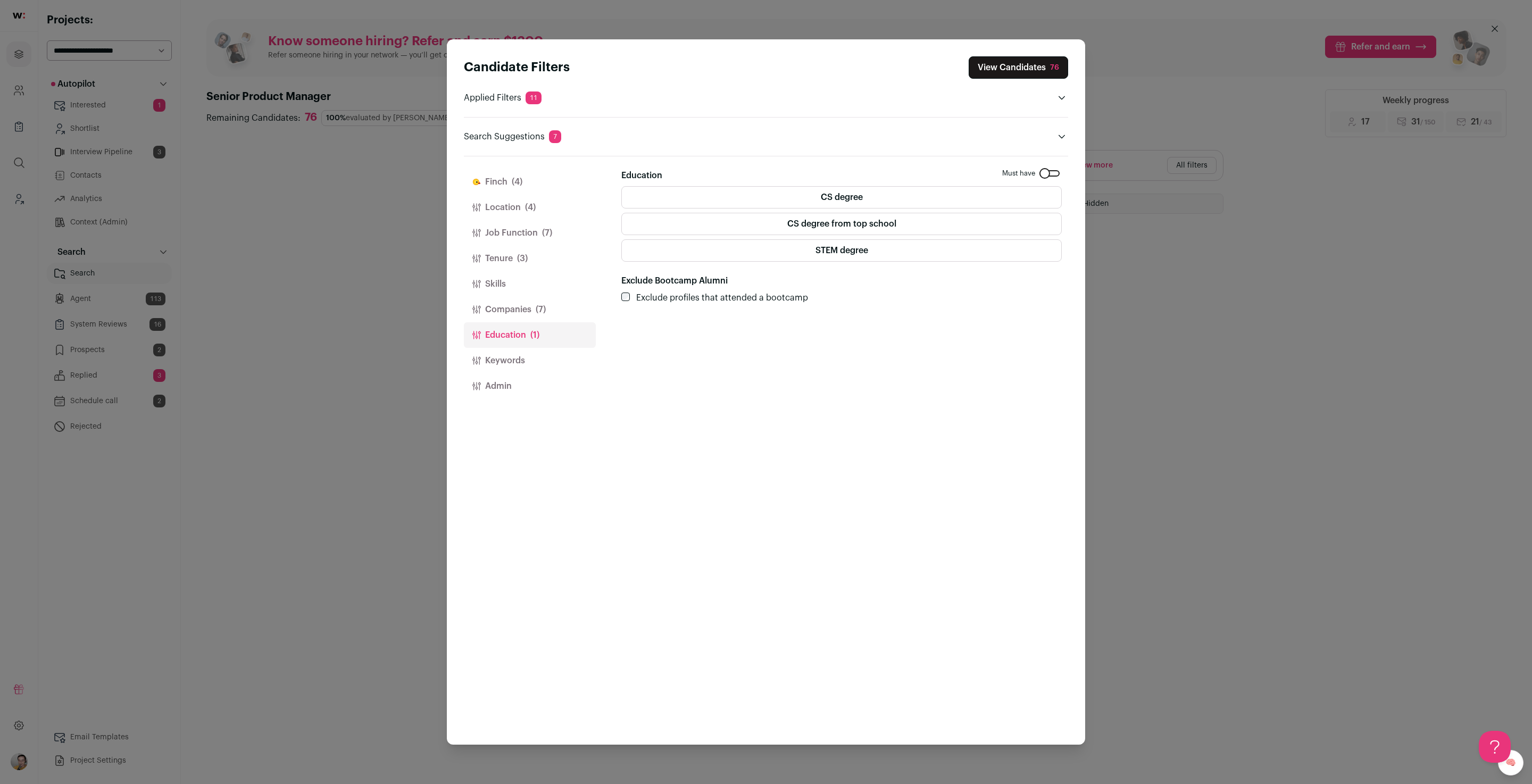
click at [509, 200] on button "Location (4)" at bounding box center [529, 207] width 132 height 25
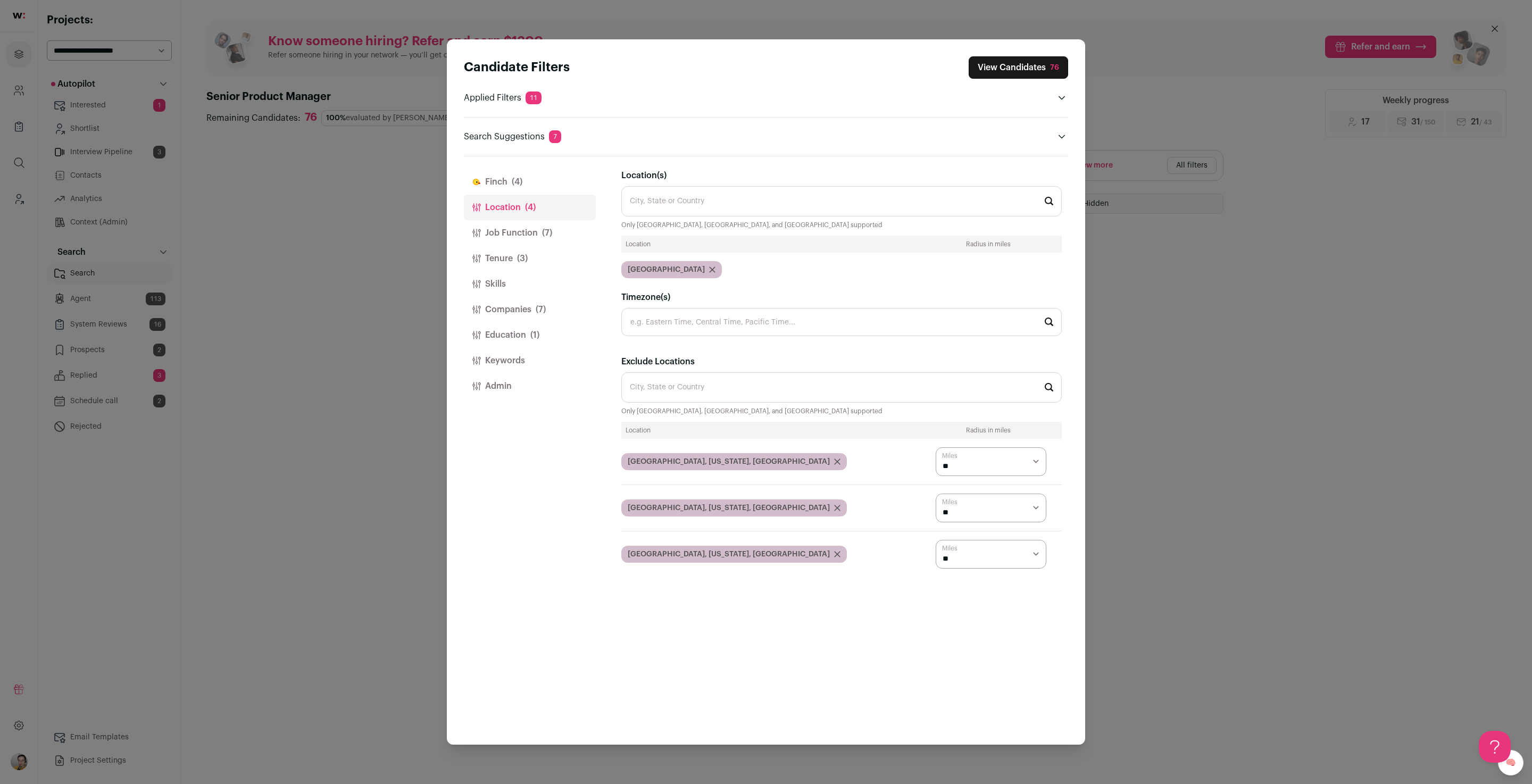
click at [514, 179] on span "(4)" at bounding box center [517, 181] width 11 height 13
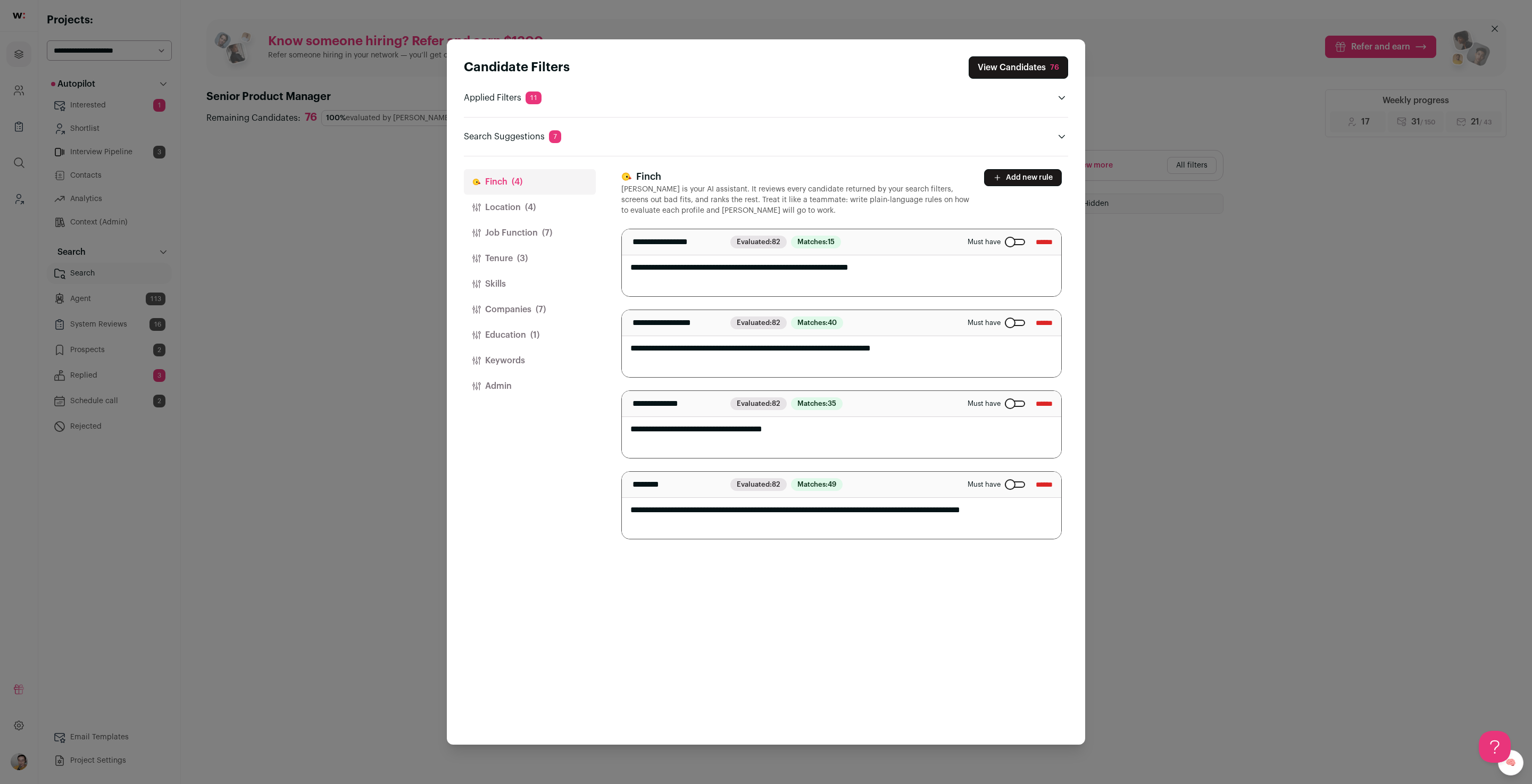
click at [265, 361] on div "Candidate Filters View Candidates 76 Applied Filters 11 B2b pm experience, Star…" at bounding box center [766, 392] width 1532 height 784
